Goal: Task Accomplishment & Management: Use online tool/utility

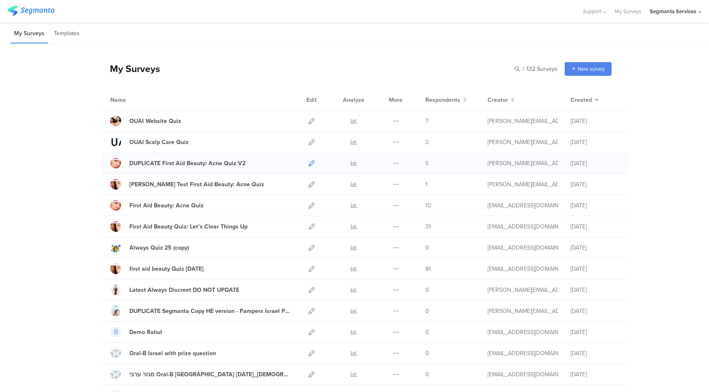
click at [308, 164] on icon at bounding box center [311, 163] width 6 height 6
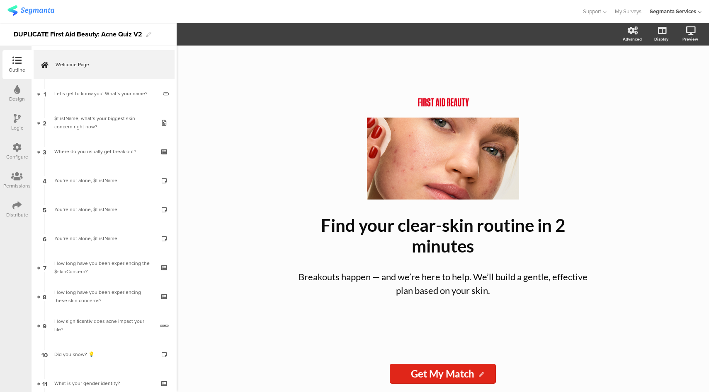
click at [15, 153] on div at bounding box center [16, 148] width 9 height 10
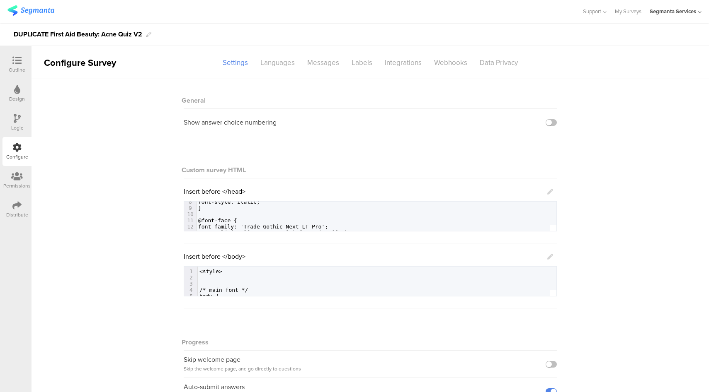
scroll to position [75, 0]
